Goal: Answer question/provide support

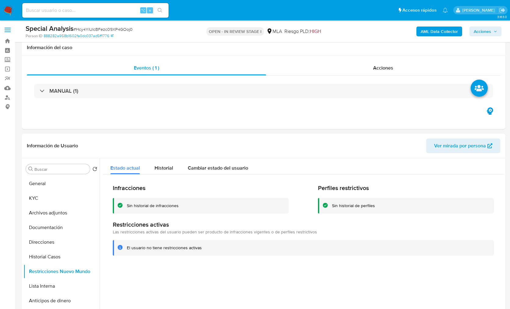
select select "10"
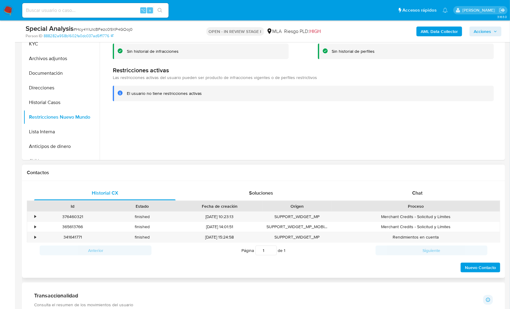
scroll to position [154, 0]
click at [409, 195] on div "Chat" at bounding box center [416, 192] width 141 height 15
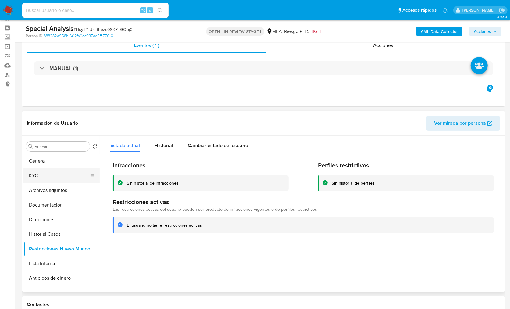
click at [46, 176] on button "KYC" at bounding box center [58, 175] width 71 height 15
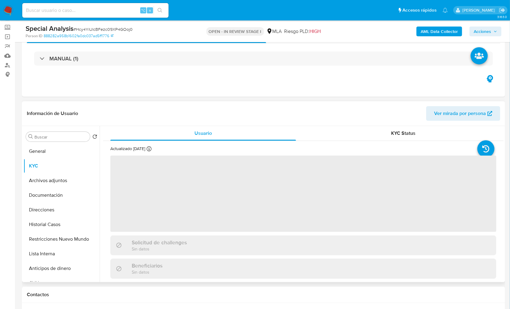
scroll to position [34, 0]
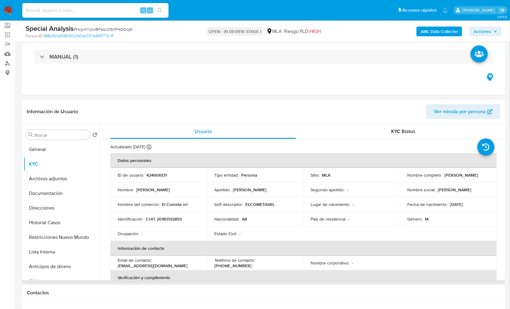
click at [163, 217] on p "CUIT 20183512855" at bounding box center [164, 218] width 36 height 5
copy p "20183512855"
click at [170, 223] on td "Identificación : CUIT 20183512855" at bounding box center [158, 218] width 97 height 15
click at [171, 220] on p "CUIT 20183512855" at bounding box center [164, 218] width 36 height 5
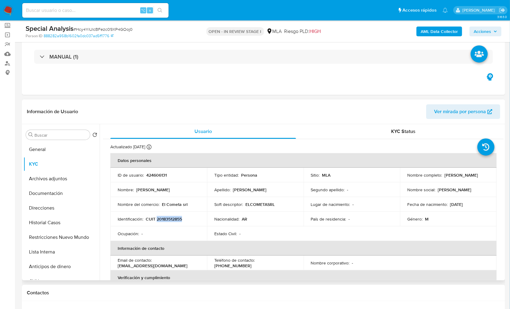
click at [171, 220] on p "CUIT 20183512855" at bounding box center [164, 218] width 36 height 5
copy p "20183512855"
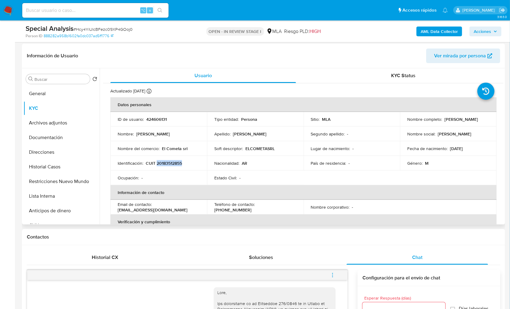
scroll to position [84, 0]
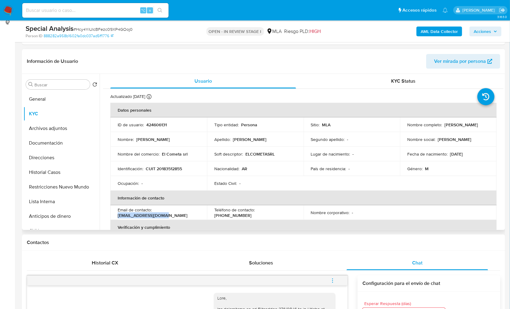
drag, startPoint x: 167, startPoint y: 215, endPoint x: 116, endPoint y: 217, distance: 51.5
click at [116, 217] on td "Email de contacto : elcometasrl@gmail.com" at bounding box center [158, 212] width 97 height 15
copy p "elcometasrl@gmail.com"
click at [54, 168] on button "Historial Casos" at bounding box center [58, 172] width 71 height 15
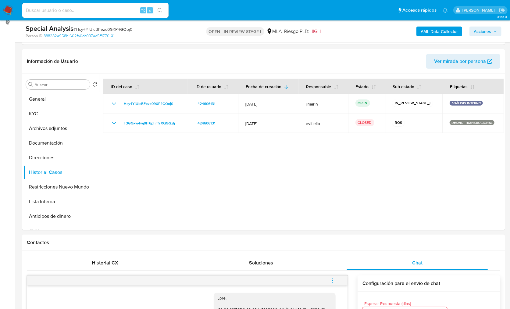
click at [37, 124] on button "Archivos adjuntos" at bounding box center [58, 128] width 71 height 15
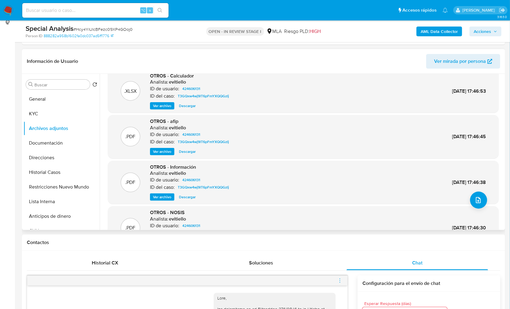
scroll to position [51, 0]
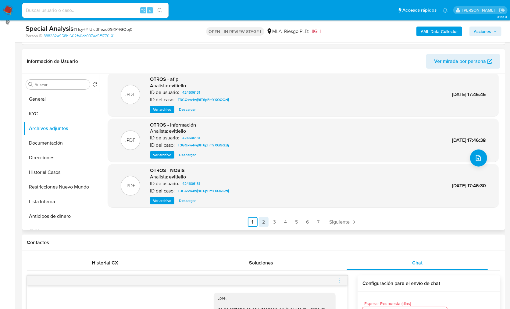
click at [263, 223] on link "2" at bounding box center [264, 222] width 10 height 10
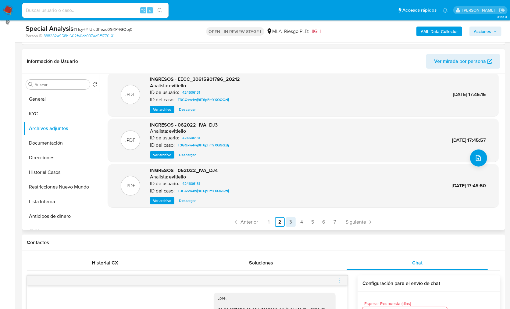
click at [290, 221] on link "3" at bounding box center [291, 222] width 10 height 10
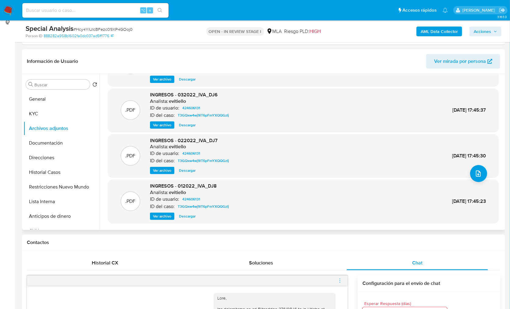
scroll to position [48, 0]
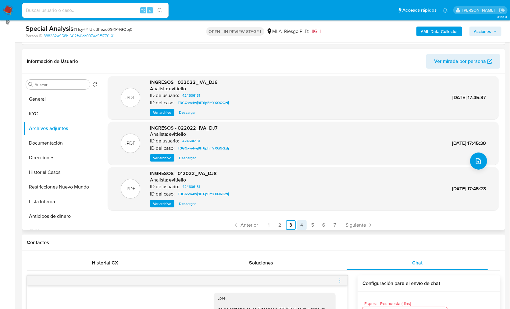
click at [301, 224] on link "4" at bounding box center [302, 225] width 10 height 10
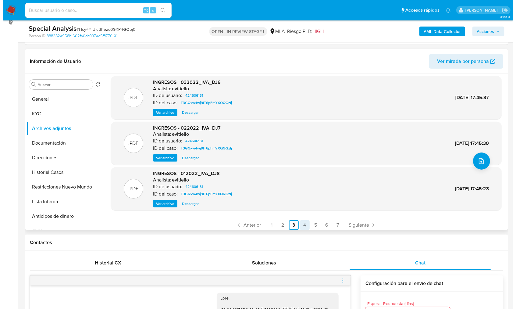
scroll to position [0, 0]
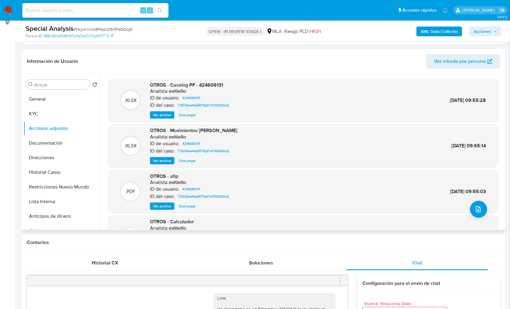
click at [161, 116] on span "Ver archivo" at bounding box center [162, 115] width 18 height 6
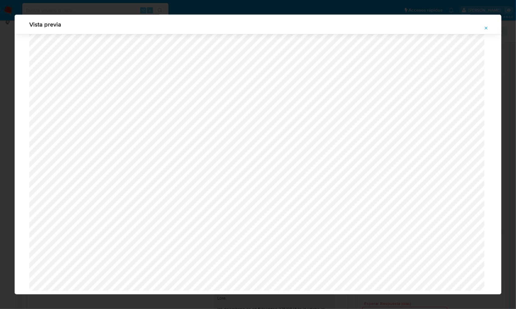
scroll to position [355, 0]
click at [489, 28] on button "Attachment preview" at bounding box center [485, 28] width 13 height 10
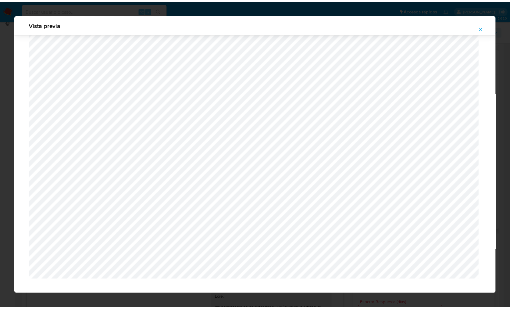
scroll to position [0, 0]
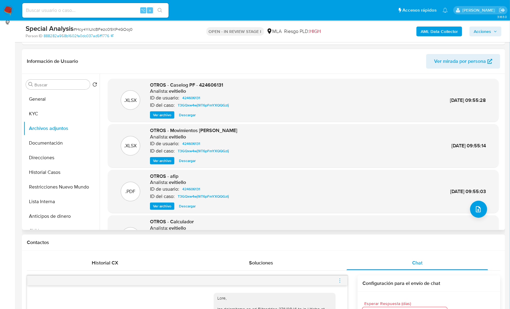
click at [433, 263] on div "Chat" at bounding box center [416, 262] width 141 height 15
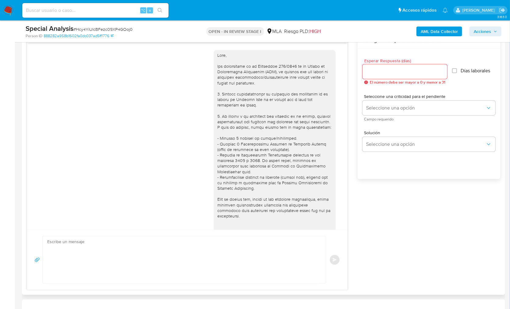
scroll to position [330, 0]
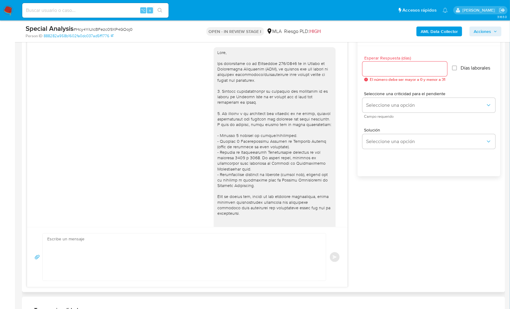
click at [113, 257] on textarea at bounding box center [182, 256] width 271 height 47
click at [430, 243] on div "17/09/2025 14:48:31 Hola buen dia, soy gerente de la empresa EL COMETA BIS SRL …" at bounding box center [263, 158] width 473 height 257
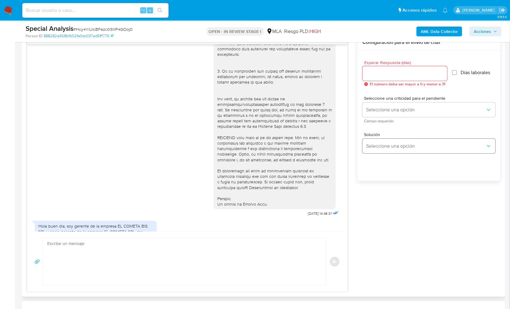
scroll to position [111, 0]
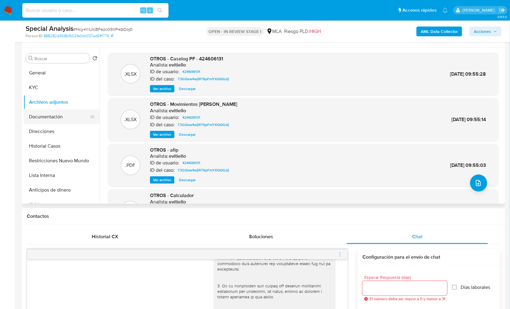
click at [45, 123] on button "Documentación" at bounding box center [58, 116] width 71 height 15
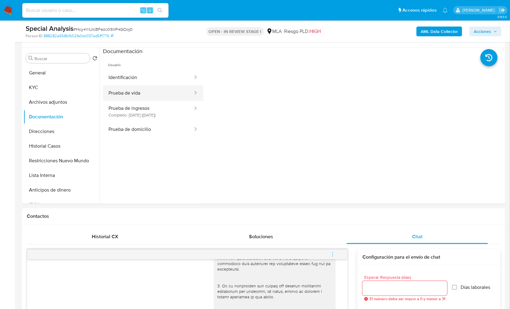
click at [139, 91] on button "Prueba de vida" at bounding box center [148, 93] width 90 height 16
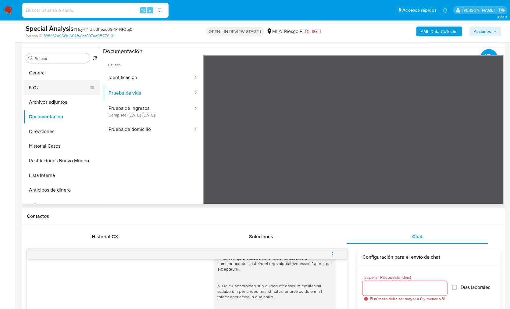
click at [45, 88] on button "KYC" at bounding box center [58, 87] width 71 height 15
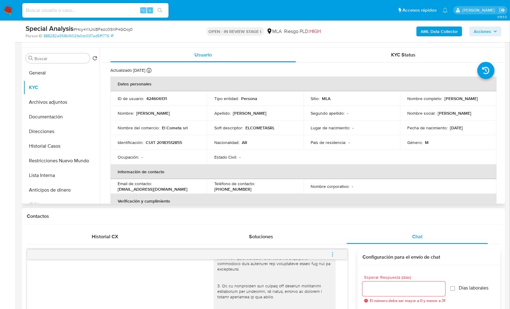
drag, startPoint x: 404, startPoint y: 101, endPoint x: 455, endPoint y: 101, distance: 50.9
click at [455, 101] on td "Nombre completo : Cesar Ricardo de Olivera" at bounding box center [448, 98] width 97 height 15
copy p "[PERSON_NAME]"
click at [62, 143] on button "Historial Casos" at bounding box center [58, 146] width 71 height 15
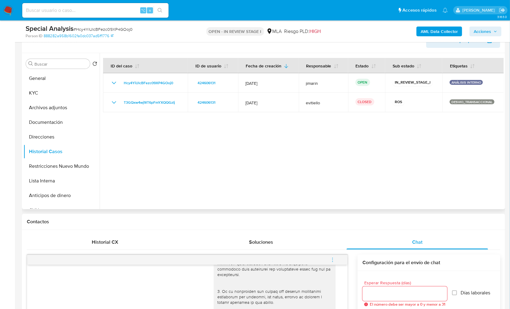
scroll to position [103, 0]
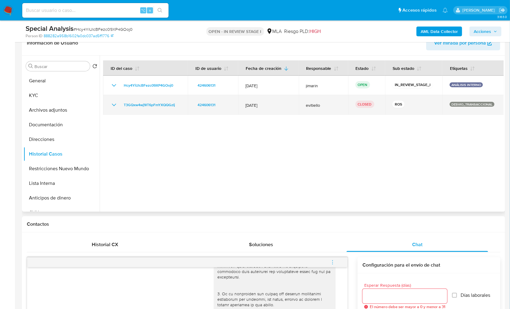
click at [112, 106] on icon "Mostrar/Ocultar" at bounding box center [113, 104] width 7 height 7
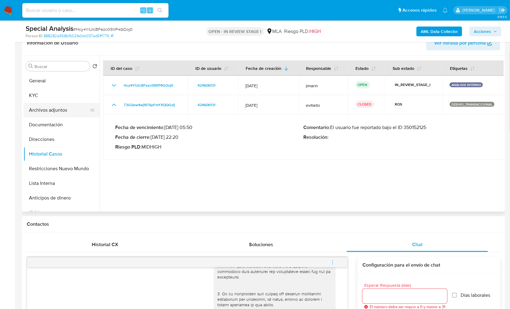
click at [62, 111] on button "Archivos adjuntos" at bounding box center [58, 110] width 71 height 15
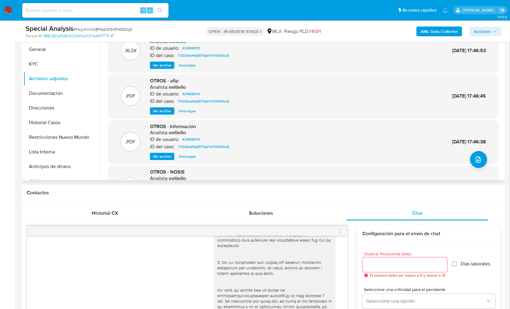
scroll to position [55, 0]
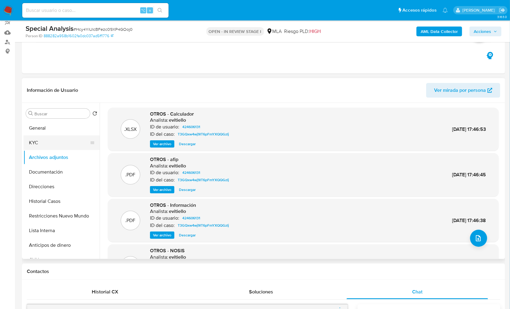
click at [48, 141] on button "KYC" at bounding box center [58, 142] width 71 height 15
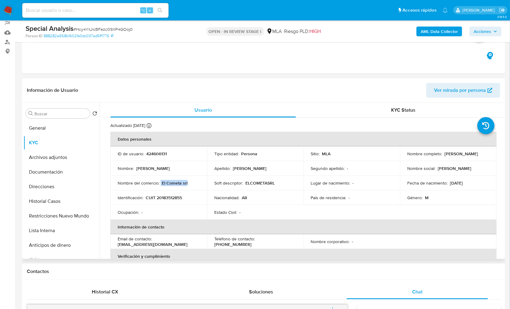
drag, startPoint x: 161, startPoint y: 182, endPoint x: 203, endPoint y: 184, distance: 42.1
click at [203, 184] on td "Nombre del comercio : El Cometa srl" at bounding box center [158, 182] width 97 height 15
copy div "El Cometa srl"
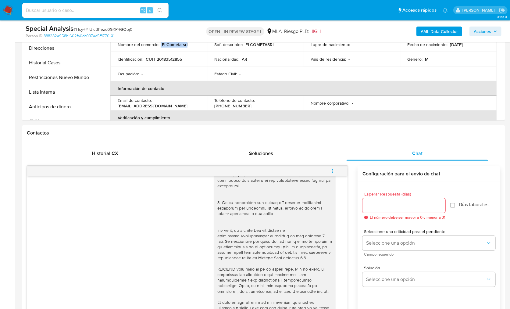
scroll to position [396, 0]
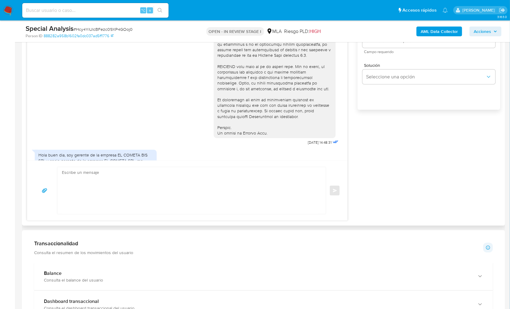
click at [140, 172] on textarea at bounding box center [190, 190] width 256 height 47
paste textarea "Hola! Muchas gracias por tu respuesta, hemos recibido la documentación. Queremo…"
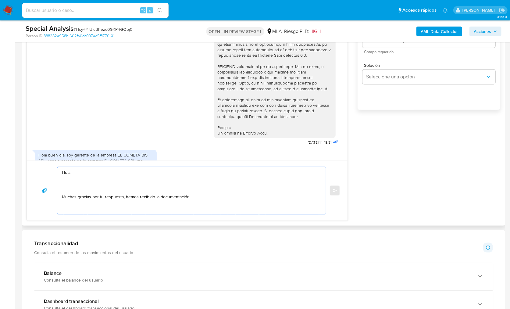
scroll to position [106, 0]
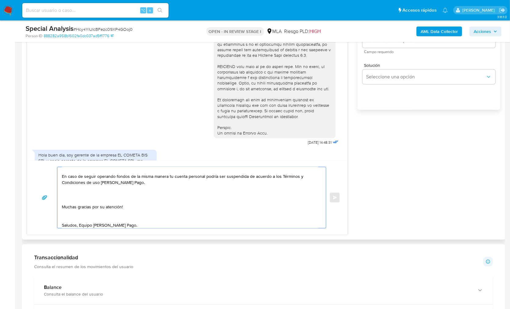
click at [95, 200] on textarea "Hola! Muchas gracias por tu respuesta, hemos recibido la documentación. Queremo…" at bounding box center [190, 197] width 256 height 61
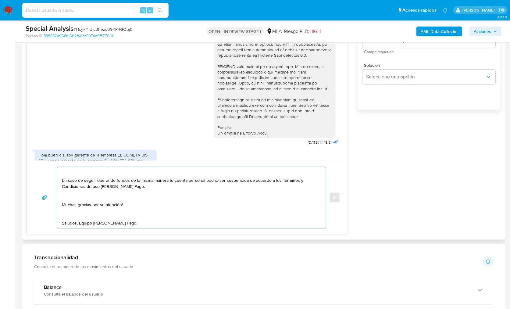
click at [73, 214] on textarea "Hola! Muchas gracias por tu respuesta, hemos recibido la documentación. Queremo…" at bounding box center [190, 197] width 256 height 61
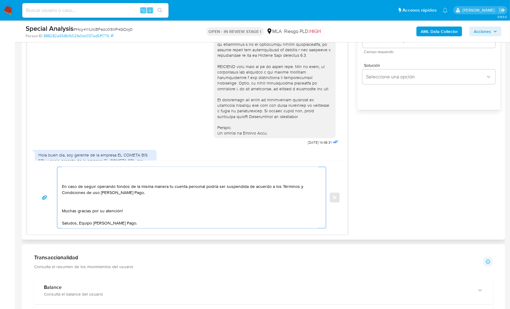
click at [71, 203] on textarea "Hola! Muchas gracias por tu respuesta, hemos recibido la documentación. Queremo…" at bounding box center [190, 197] width 256 height 61
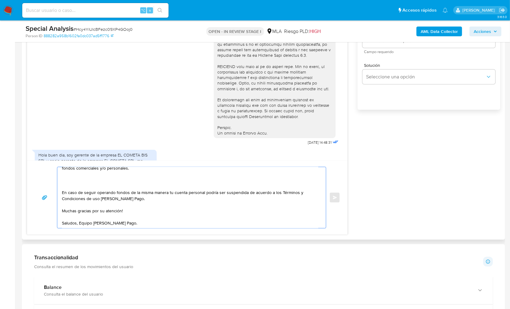
click at [70, 184] on textarea "Hola! Muchas gracias por tu respuesta, hemos recibido la documentación. Queremo…" at bounding box center [190, 197] width 256 height 61
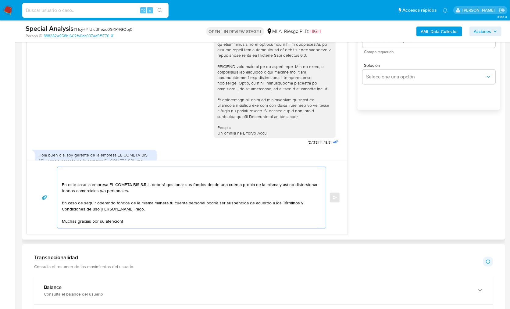
click at [67, 176] on textarea "Hola! Muchas gracias por tu respuesta, hemos recibido la documentación. Queremo…" at bounding box center [190, 197] width 256 height 61
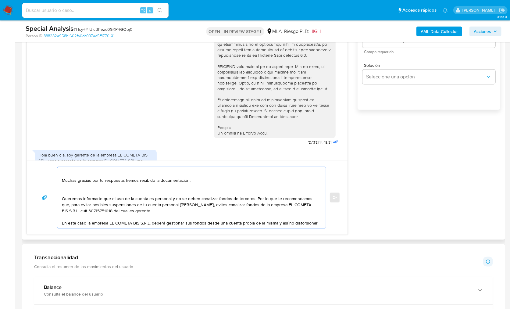
click at [69, 188] on textarea "Hola! Muchas gracias por tu respuesta, hemos recibido la documentación. Queremo…" at bounding box center [190, 197] width 256 height 61
click at [68, 179] on textarea "Hola! Muchas gracias por tu respuesta, hemos recibido la documentación. Queremo…" at bounding box center [190, 197] width 256 height 61
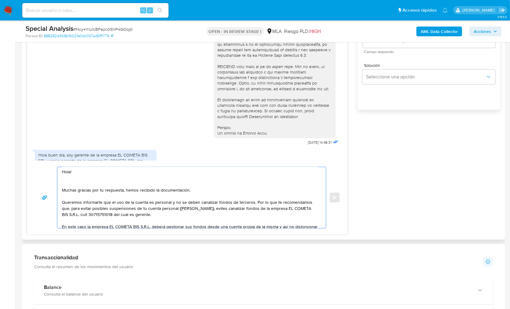
scroll to position [0, 0]
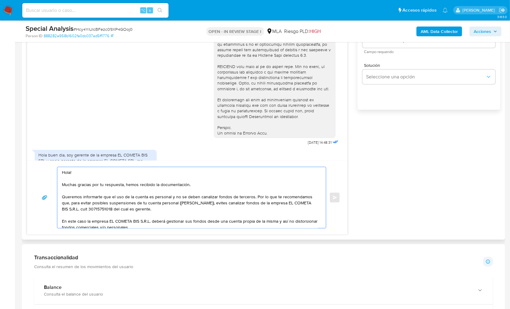
click at [187, 184] on textarea "Hola! Muchas gracias por tu respuesta, hemos recibido la documentación. Queremo…" at bounding box center [190, 197] width 256 height 61
click at [240, 185] on textarea "Hola! Muchas gracias por tu respuesta, hemos recibido la documentación aportada…" at bounding box center [190, 197] width 256 height 61
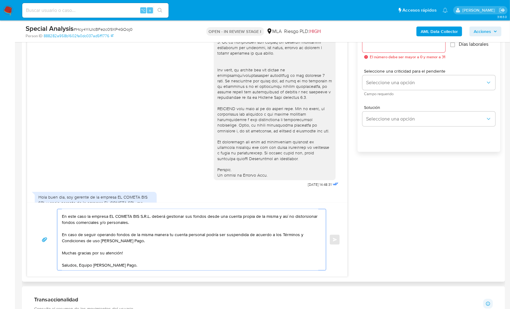
scroll to position [331, 0]
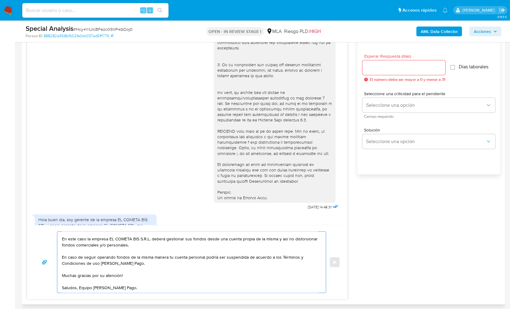
type textarea "Hola! Muchas gracias por tu respuesta, hemos recibido la documentación aportada…"
click at [379, 77] on span "El número debe ser mayor a 0 y menor a 31" at bounding box center [407, 79] width 76 height 4
click at [378, 72] on div at bounding box center [403, 67] width 83 height 15
click at [379, 71] on div at bounding box center [403, 67] width 83 height 15
click at [379, 68] on input "Esperar Respuesta (días)" at bounding box center [403, 68] width 83 height 8
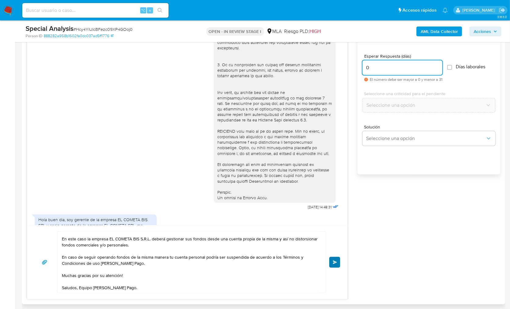
type input "0"
click at [332, 260] on button "Enviar" at bounding box center [334, 261] width 11 height 11
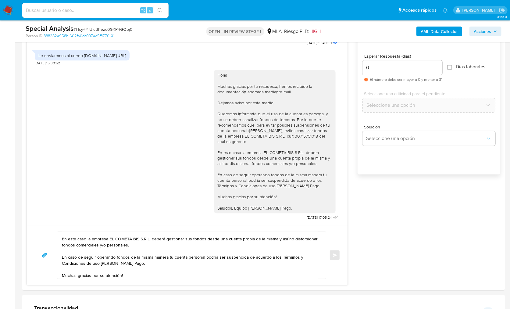
scroll to position [0, 0]
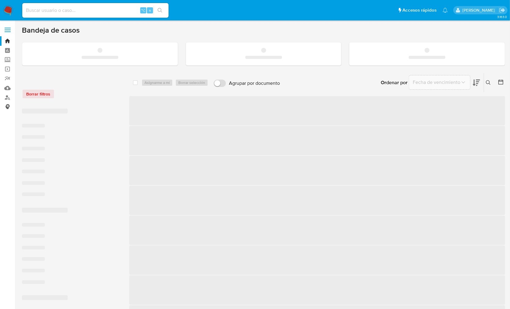
click at [5, 102] on link "Consolidado" at bounding box center [36, 106] width 72 height 9
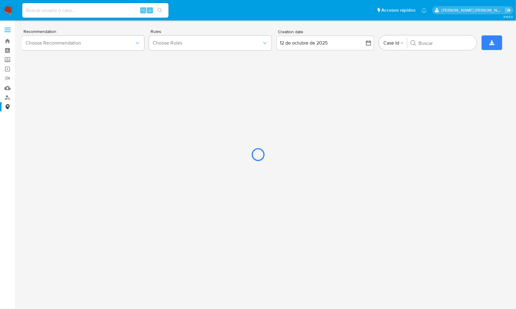
click at [8, 100] on div at bounding box center [258, 154] width 516 height 309
click at [7, 96] on div at bounding box center [258, 154] width 516 height 309
click at [9, 9] on div at bounding box center [258, 154] width 516 height 309
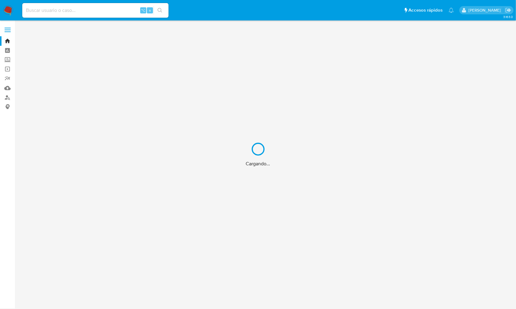
click at [5, 94] on div "Cargando..." at bounding box center [258, 154] width 516 height 309
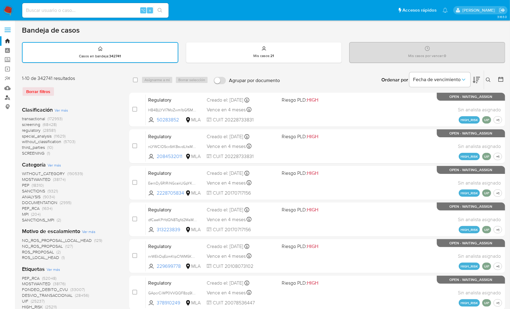
click at [6, 99] on link "Buscador de personas" at bounding box center [36, 97] width 72 height 9
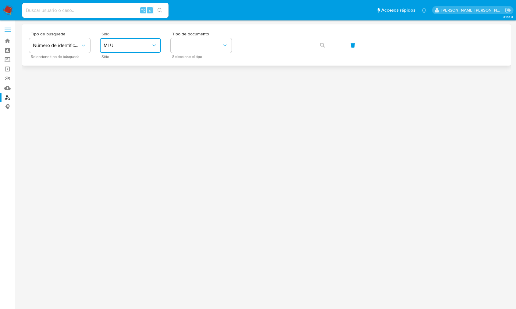
click at [143, 48] on span "MLU" at bounding box center [128, 45] width 48 height 6
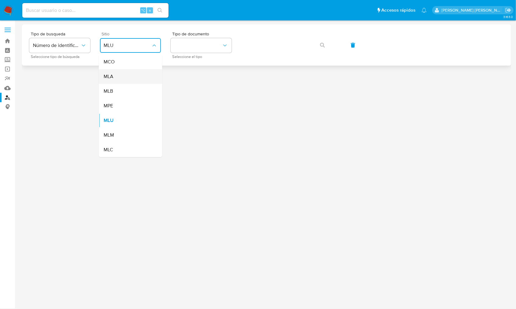
click at [136, 79] on div "MLA" at bounding box center [129, 76] width 50 height 15
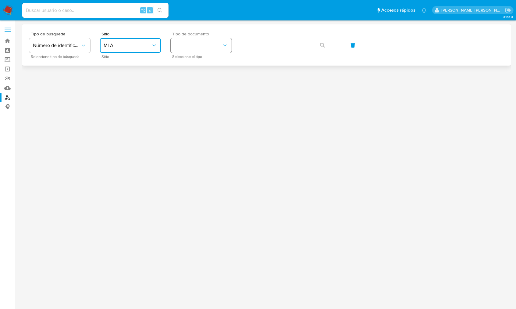
click at [208, 41] on button "identificationType" at bounding box center [201, 45] width 61 height 15
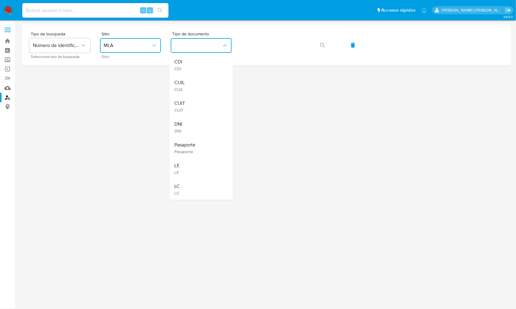
click at [194, 94] on div "CUIL CUIL" at bounding box center [199, 85] width 50 height 21
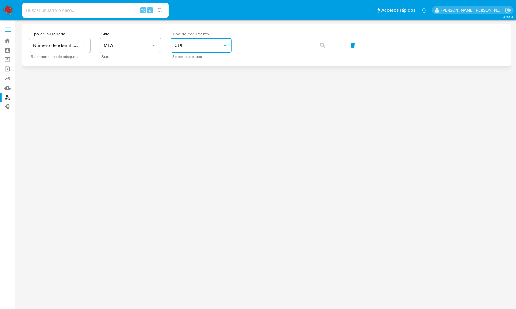
click at [201, 47] on span "CUIL" at bounding box center [198, 45] width 48 height 6
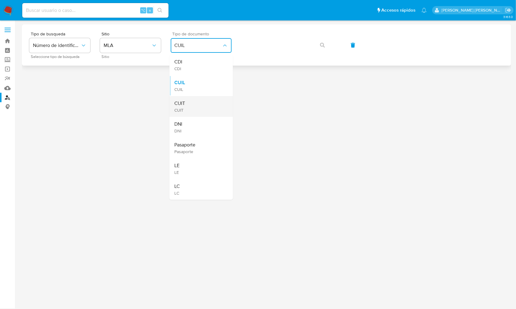
click at [190, 108] on div "CUIT CUIT" at bounding box center [199, 106] width 50 height 21
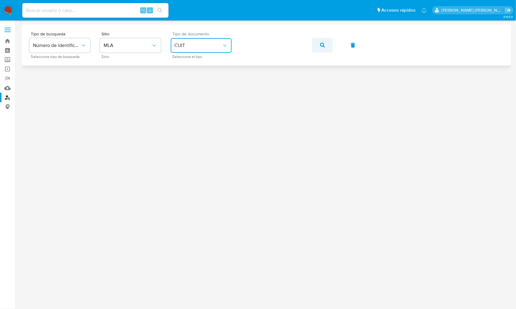
click at [314, 49] on button "button" at bounding box center [322, 45] width 21 height 15
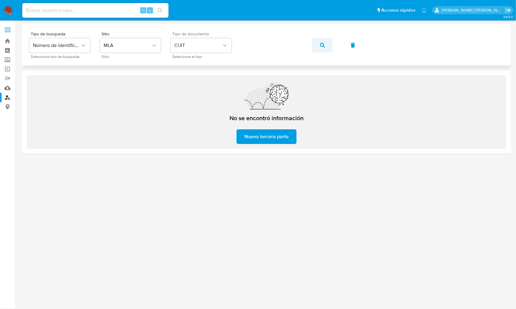
click at [320, 44] on button "button" at bounding box center [322, 45] width 21 height 15
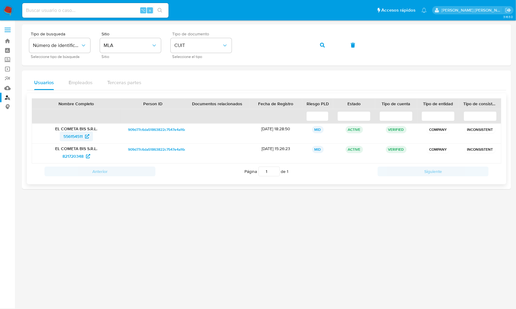
click at [67, 136] on span "556154511" at bounding box center [72, 136] width 19 height 10
click at [71, 155] on span "821720348" at bounding box center [72, 156] width 21 height 10
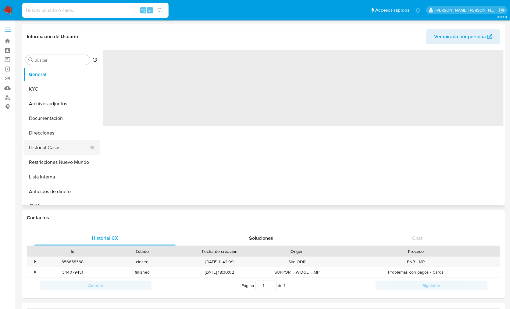
click at [58, 147] on button "Historial Casos" at bounding box center [58, 147] width 71 height 15
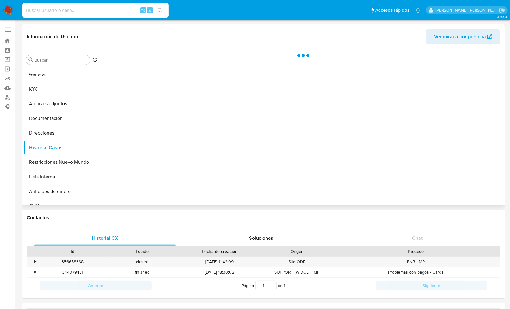
select select "10"
click at [258, 224] on div "Contactos" at bounding box center [263, 218] width 483 height 16
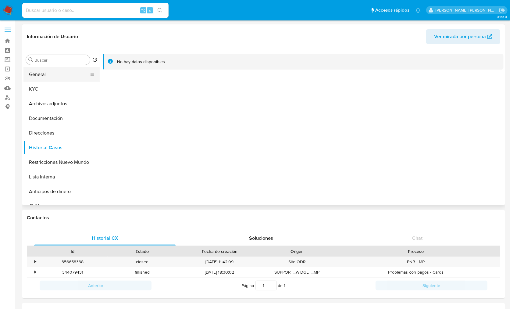
click at [57, 74] on button "General" at bounding box center [58, 74] width 71 height 15
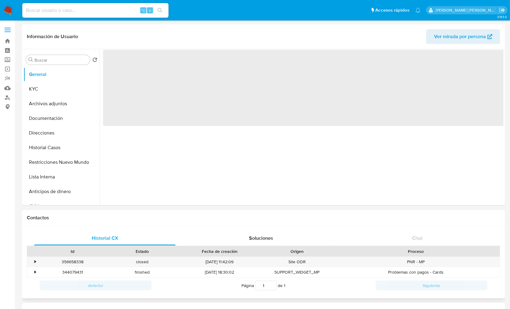
click at [360, 220] on h1 "Contactos" at bounding box center [263, 217] width 473 height 6
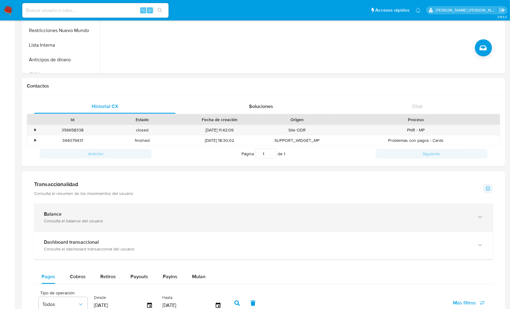
scroll to position [254, 0]
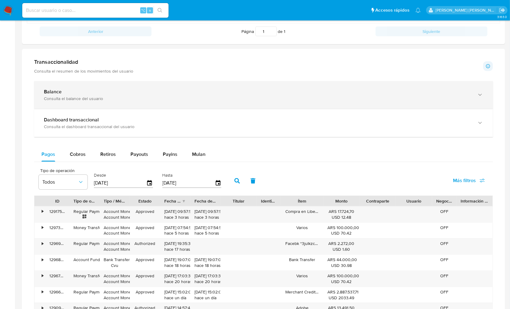
click at [97, 83] on div "Balance Consulta el balance del usuario" at bounding box center [263, 95] width 458 height 28
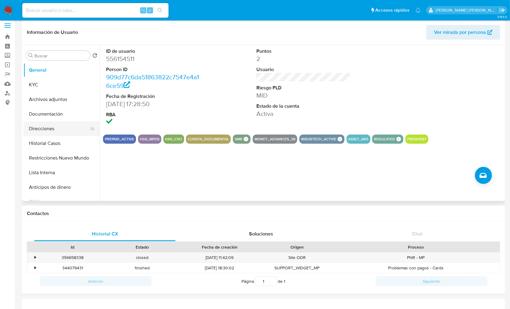
scroll to position [0, 0]
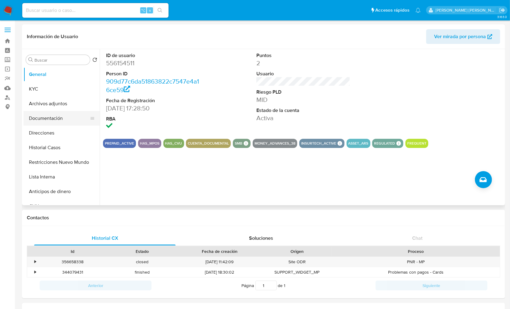
click at [53, 115] on button "Documentación" at bounding box center [58, 118] width 71 height 15
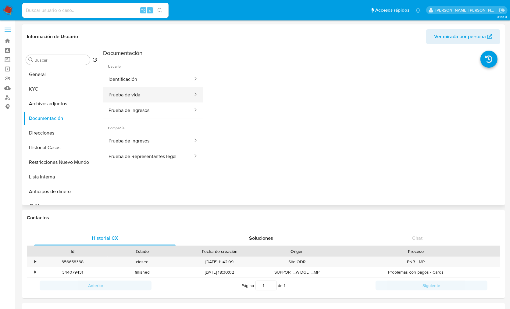
click at [140, 96] on button "Prueba de vida" at bounding box center [148, 95] width 90 height 16
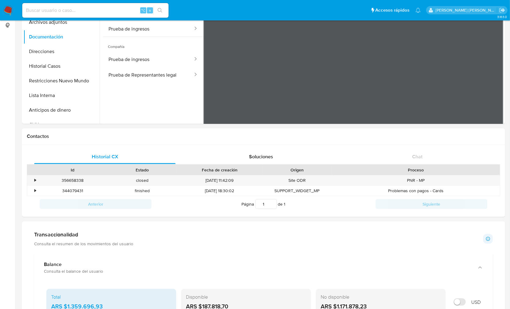
scroll to position [76, 0]
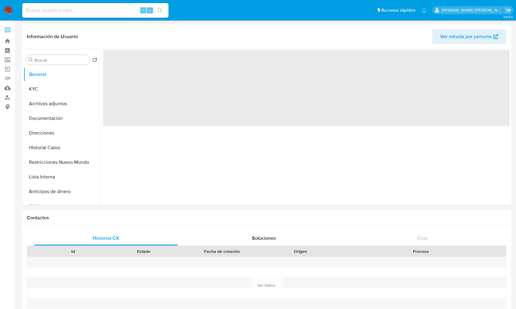
select select "10"
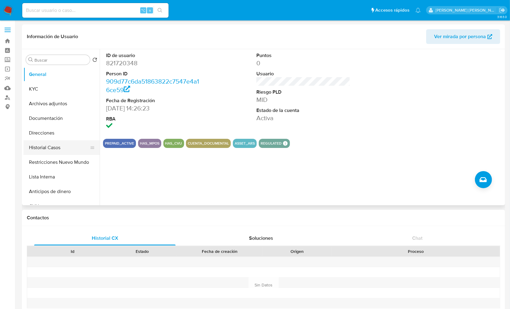
click at [45, 148] on button "Historial Casos" at bounding box center [58, 147] width 71 height 15
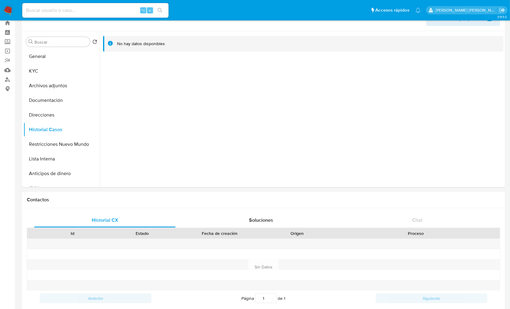
scroll to position [203, 0]
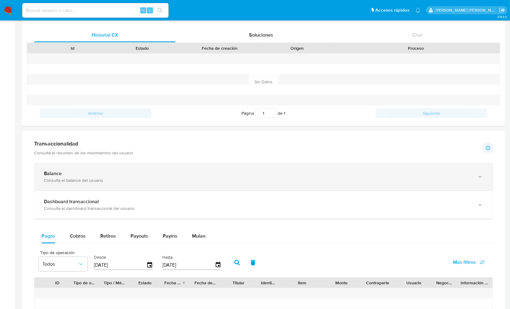
click at [106, 173] on div "Balance" at bounding box center [257, 173] width 427 height 6
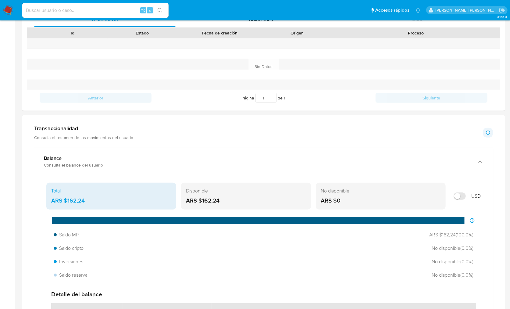
scroll to position [256, 0]
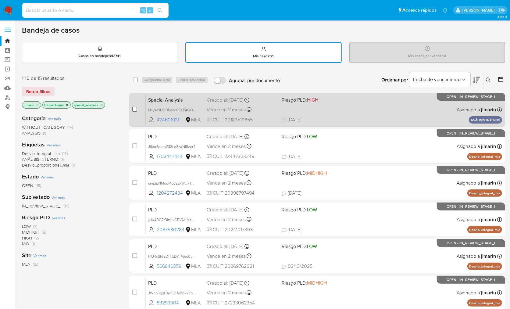
click at [135, 111] on input "checkbox" at bounding box center [134, 109] width 5 height 5
checkbox input "true"
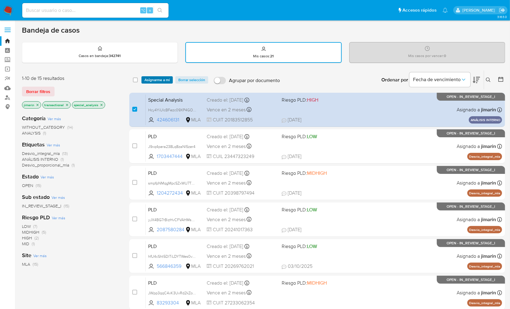
click at [151, 81] on span "Asignarme a mí" at bounding box center [156, 80] width 25 height 6
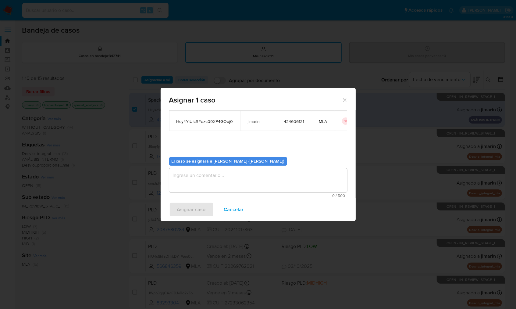
scroll to position [31, 0]
click at [221, 181] on textarea "assign-modal" at bounding box center [258, 180] width 178 height 24
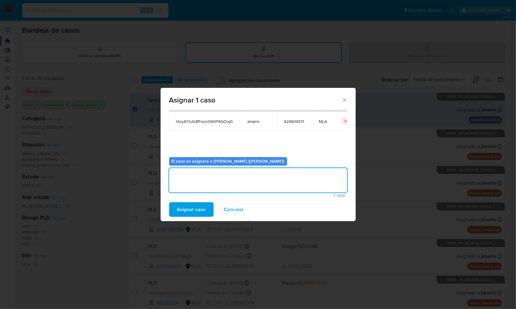
click at [199, 207] on span "Asignar caso" at bounding box center [191, 209] width 29 height 13
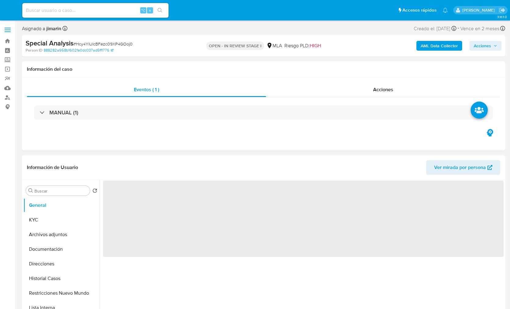
select select "10"
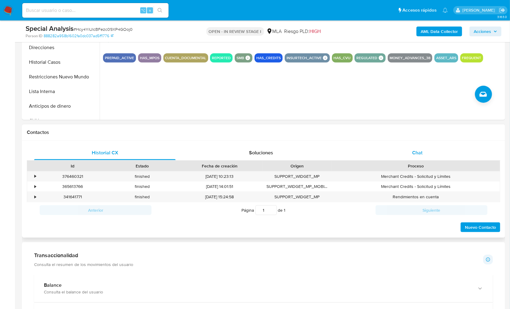
click at [424, 152] on div "Chat" at bounding box center [416, 152] width 141 height 15
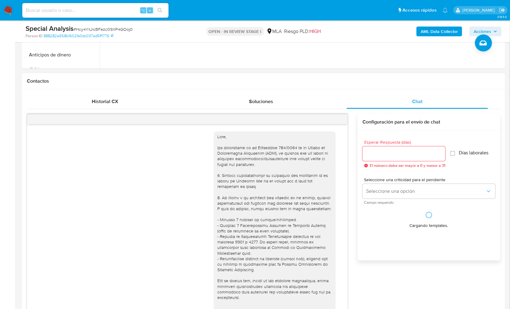
scroll to position [663, 0]
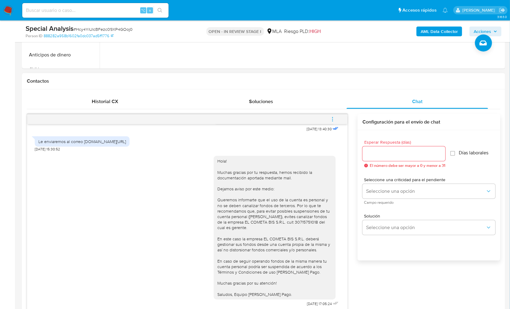
click at [337, 116] on button "menu-action" at bounding box center [332, 119] width 20 height 15
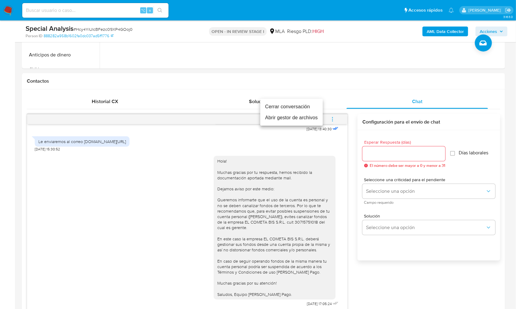
click at [298, 108] on li "Cerrar conversación" at bounding box center [291, 106] width 62 height 11
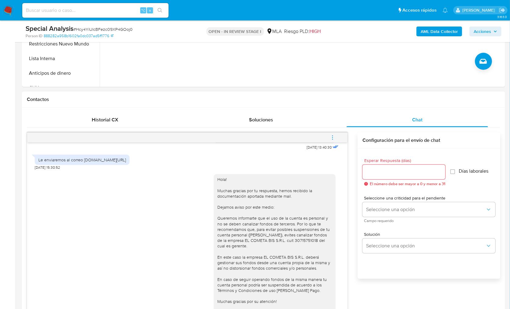
scroll to position [181, 0]
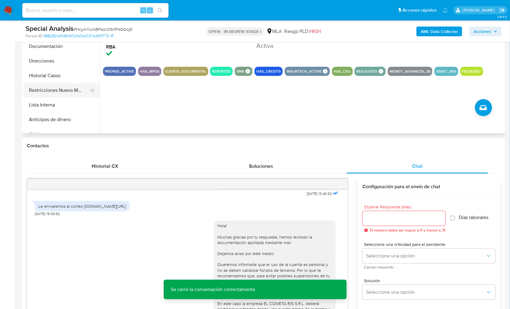
click at [66, 88] on button "Restricciones Nuevo Mundo" at bounding box center [58, 90] width 71 height 15
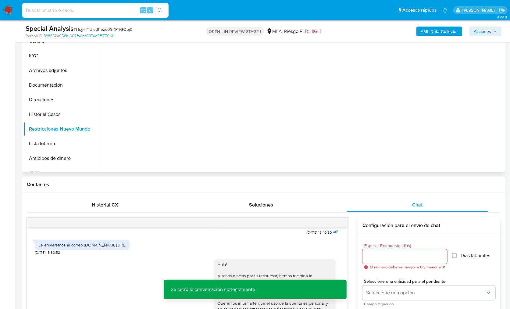
scroll to position [85, 0]
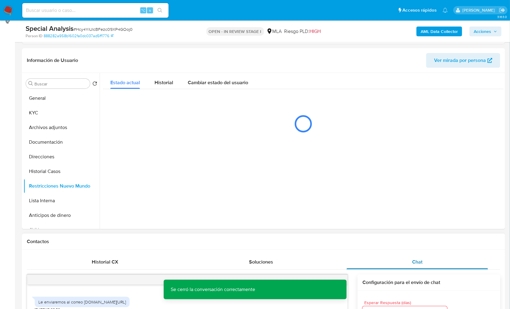
click at [418, 256] on div "Chat" at bounding box center [416, 261] width 141 height 15
